Goal: Book appointment/travel/reservation

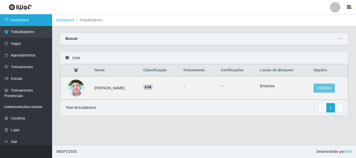
click at [29, 22] on link "Dashboard" at bounding box center [26, 20] width 52 height 12
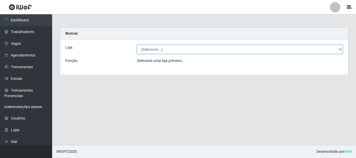
click at [160, 52] on select "[Selecione...] [PERSON_NAME]" at bounding box center [240, 49] width 206 height 9
select select "230"
click at [137, 45] on select "[Selecione...] [PERSON_NAME]" at bounding box center [240, 49] width 206 height 9
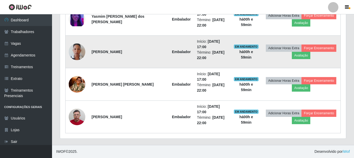
scroll to position [329, 0]
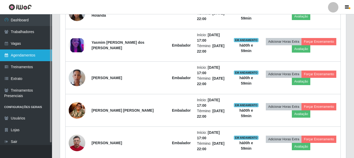
click at [34, 51] on link "Agendamentos" at bounding box center [26, 55] width 52 height 12
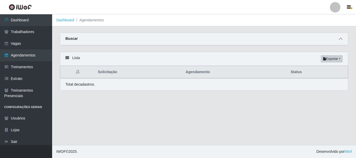
click at [340, 37] on span at bounding box center [340, 39] width 6 height 6
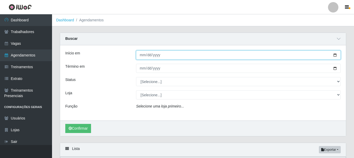
click at [143, 57] on input "Início em" at bounding box center [238, 55] width 205 height 9
type input "[DATE]"
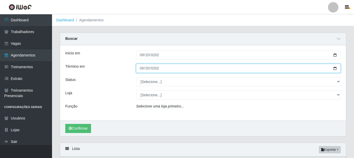
type input "[DATE]"
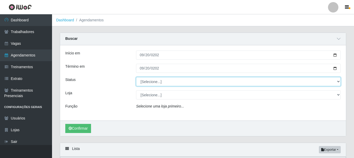
select select "AGENDADO"
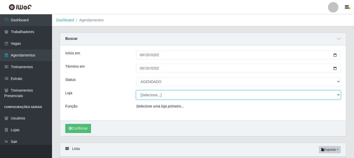
select select "230"
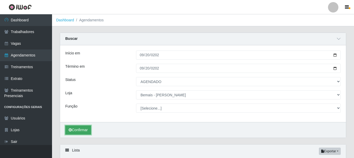
click at [82, 134] on button "Confirmar" at bounding box center [78, 129] width 26 height 9
click at [73, 128] on button "Confirmar" at bounding box center [78, 129] width 26 height 9
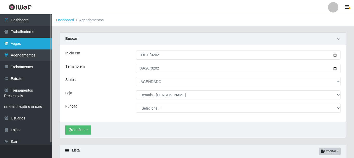
click at [33, 42] on link "Vagas" at bounding box center [26, 44] width 52 height 12
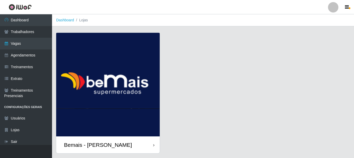
click at [120, 93] on img at bounding box center [108, 85] width 104 height 104
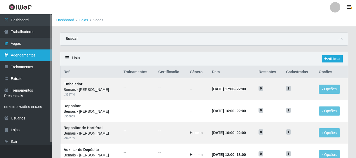
click at [14, 60] on link "Agendamentos" at bounding box center [26, 55] width 52 height 12
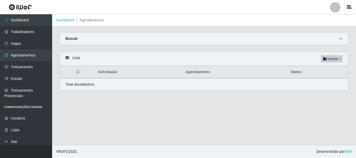
click at [341, 41] on span at bounding box center [340, 39] width 6 height 6
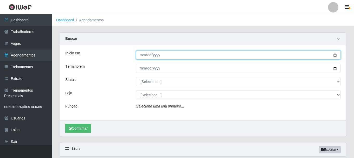
click at [142, 53] on input "Início em" at bounding box center [238, 55] width 205 height 9
type input "[DATE]"
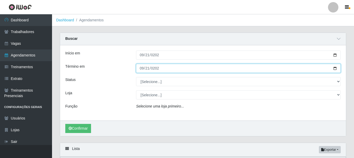
type input "[DATE]"
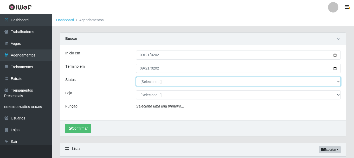
select select "AGENDADO"
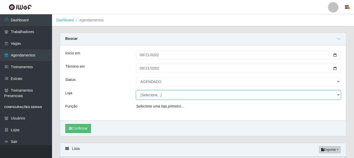
select select "230"
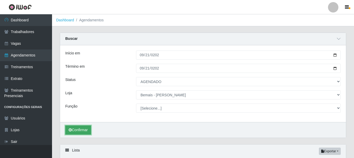
click at [83, 129] on button "Confirmar" at bounding box center [78, 129] width 26 height 9
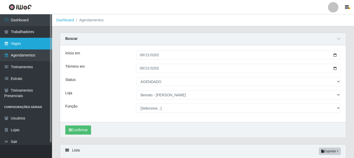
click at [37, 44] on link "Vagas" at bounding box center [26, 44] width 52 height 12
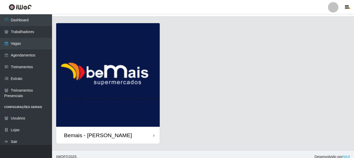
scroll to position [15, 0]
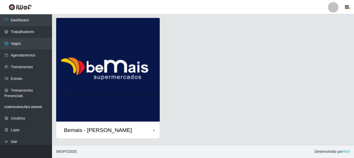
click at [105, 52] on img at bounding box center [108, 70] width 104 height 104
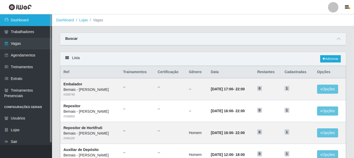
click at [28, 20] on link "Dashboard" at bounding box center [26, 20] width 52 height 12
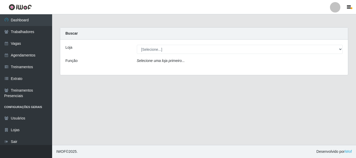
drag, startPoint x: 28, startPoint y: 20, endPoint x: 134, endPoint y: 26, distance: 106.1
click at [134, 26] on main "Carregando... Buscar Loja [Selecione...] [PERSON_NAME] Função Selecione [PERSON…" at bounding box center [204, 79] width 304 height 131
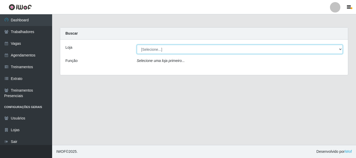
click at [145, 52] on select "[Selecione...] [PERSON_NAME]" at bounding box center [240, 49] width 206 height 9
select select "230"
click at [137, 45] on select "[Selecione...] [PERSON_NAME]" at bounding box center [240, 49] width 206 height 9
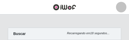
scroll to position [104, 113]
